Goal: Task Accomplishment & Management: Manage account settings

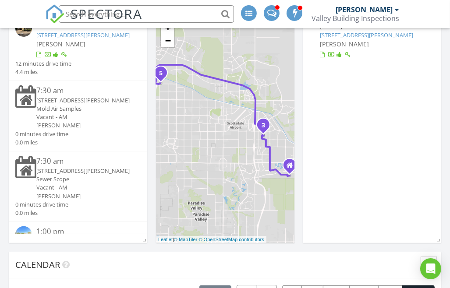
scroll to position [88, 0]
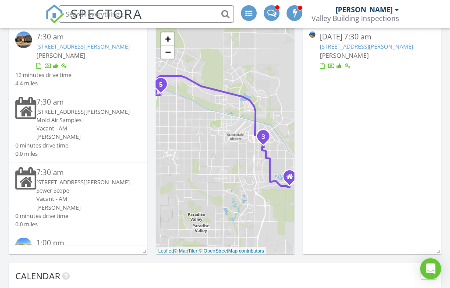
click at [22, 37] on img at bounding box center [23, 40] width 17 height 17
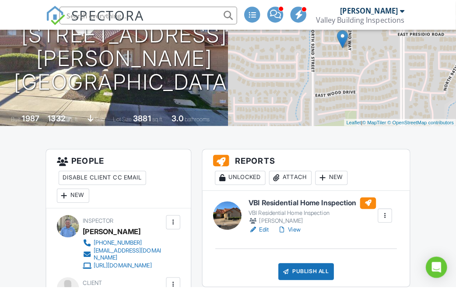
scroll to position [128, 0]
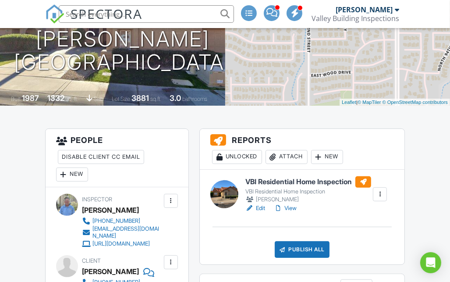
click at [297, 156] on div "Attach" at bounding box center [286, 157] width 42 height 14
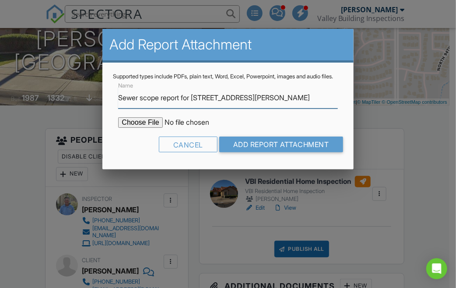
type input "Sewer scope report for [STREET_ADDRESS][PERSON_NAME]"
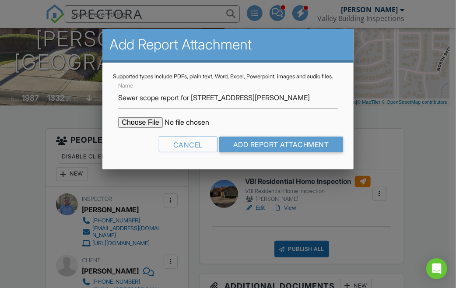
click at [130, 128] on input "file" at bounding box center [192, 122] width 149 height 11
type input "C:\fakepath\Sewer Scope Report for 9285 E Sutton Dr.pdf"
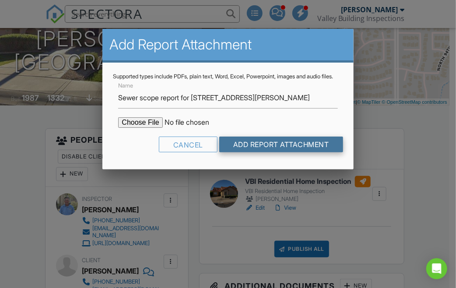
click at [261, 149] on input "Add Report Attachment" at bounding box center [281, 145] width 124 height 16
